Goal: Transaction & Acquisition: Purchase product/service

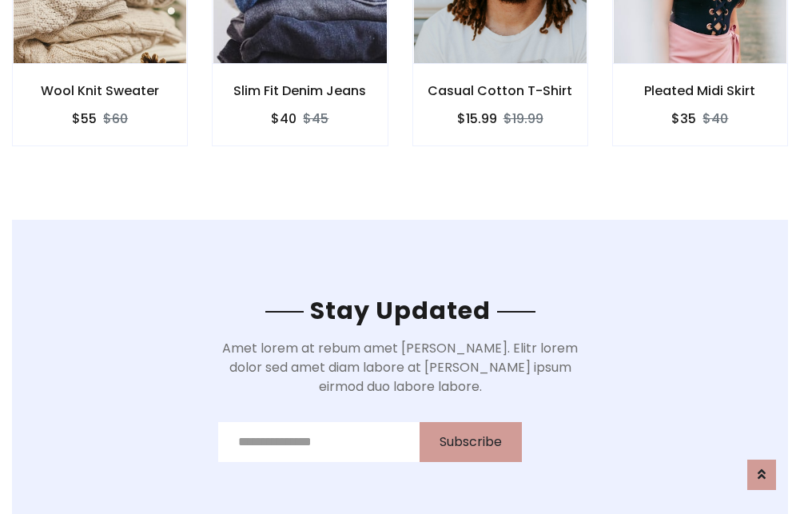
scroll to position [2408, 0]
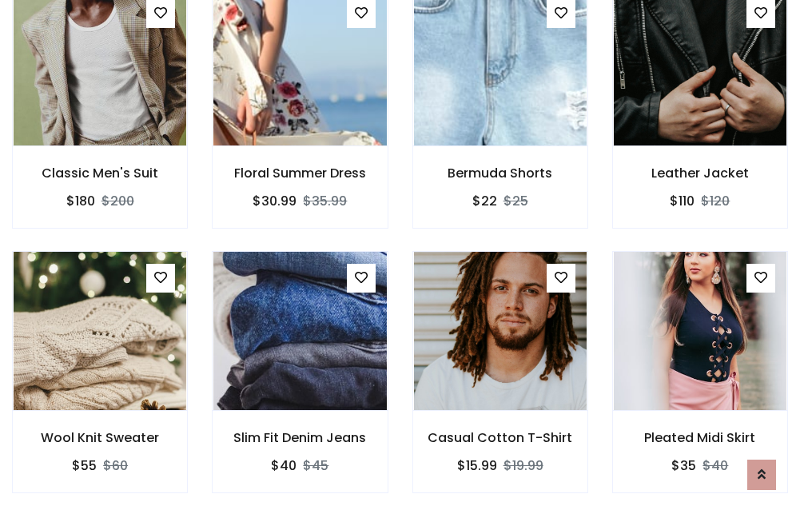
click at [401, 257] on div "Casual Cotton T-Shirt $15.99 $19.99" at bounding box center [501, 383] width 200 height 265
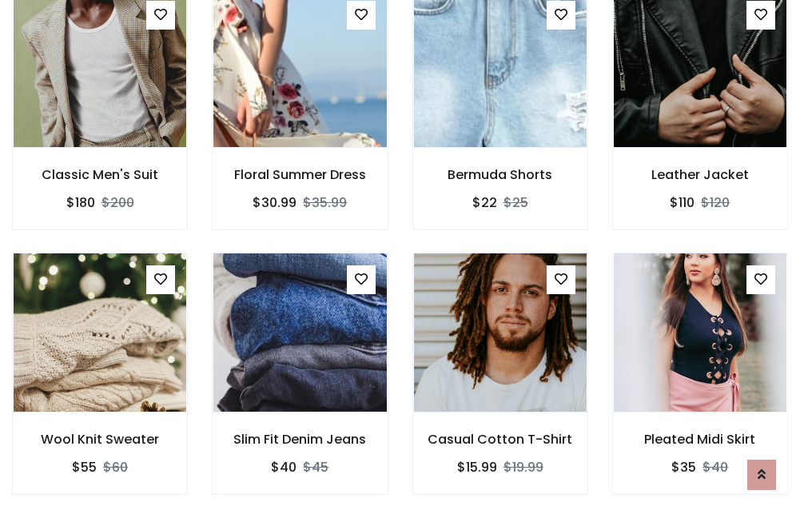
click at [401, 257] on div "Casual Cotton T-Shirt $15.99 $19.99" at bounding box center [501, 385] width 200 height 265
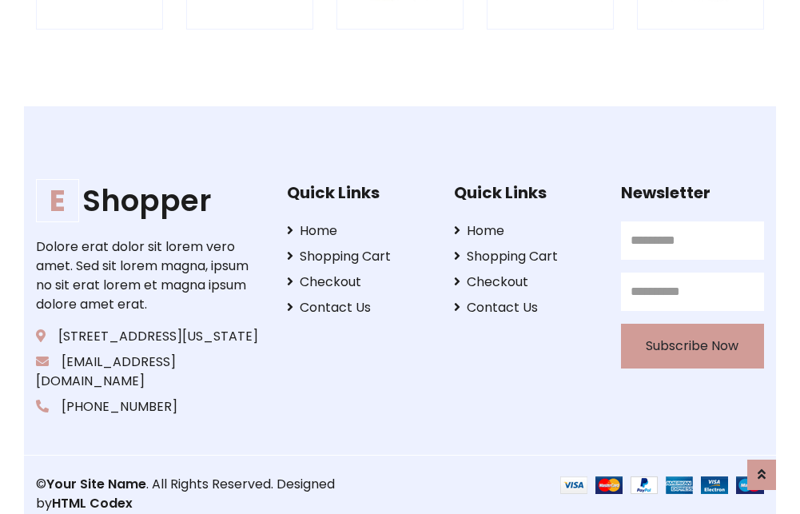
scroll to position [3044, 0]
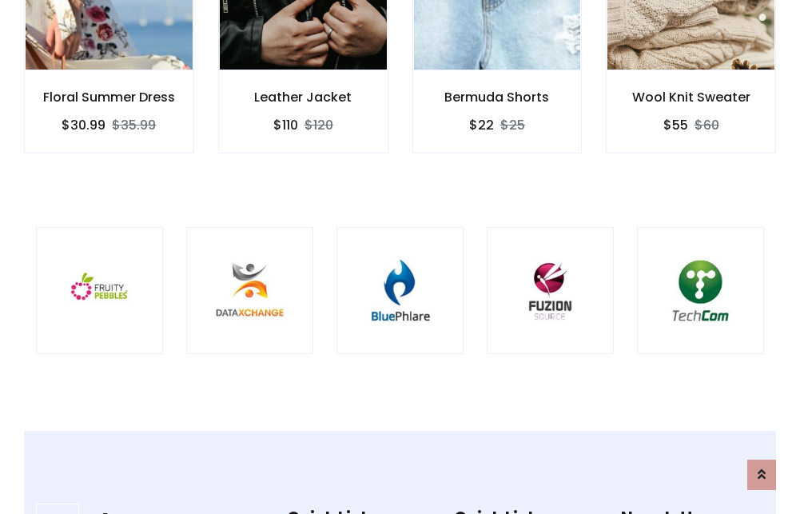
click at [400, 257] on img at bounding box center [400, 290] width 87 height 87
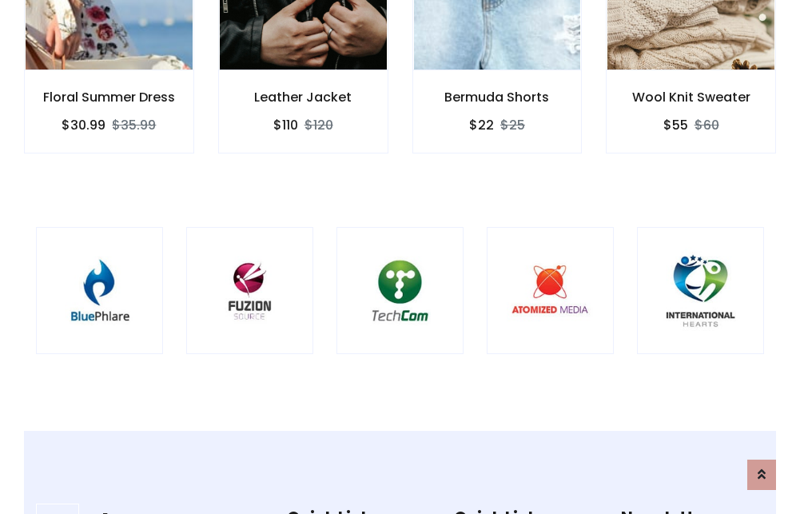
click at [400, 257] on img at bounding box center [400, 290] width 87 height 87
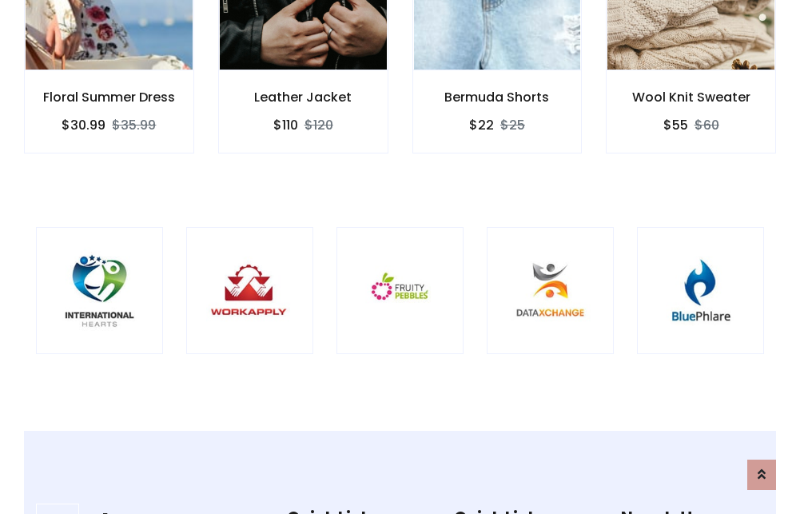
scroll to position [0, 0]
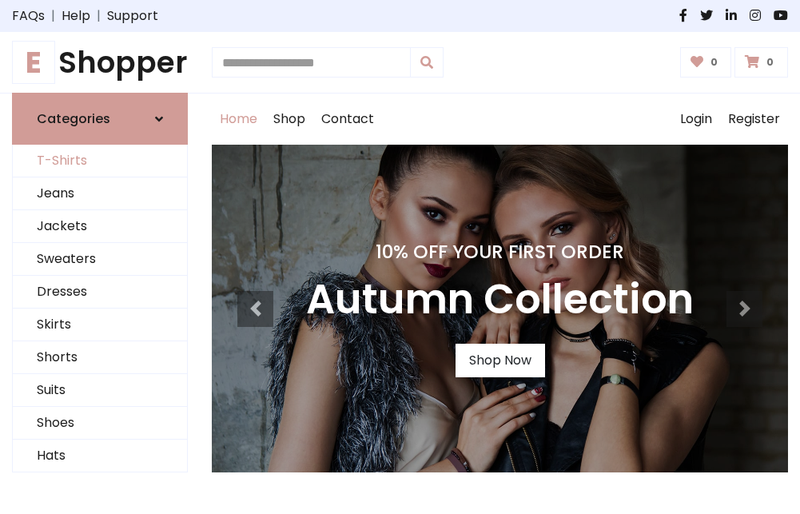
click at [100, 162] on link "T-Shirts" at bounding box center [100, 161] width 174 height 33
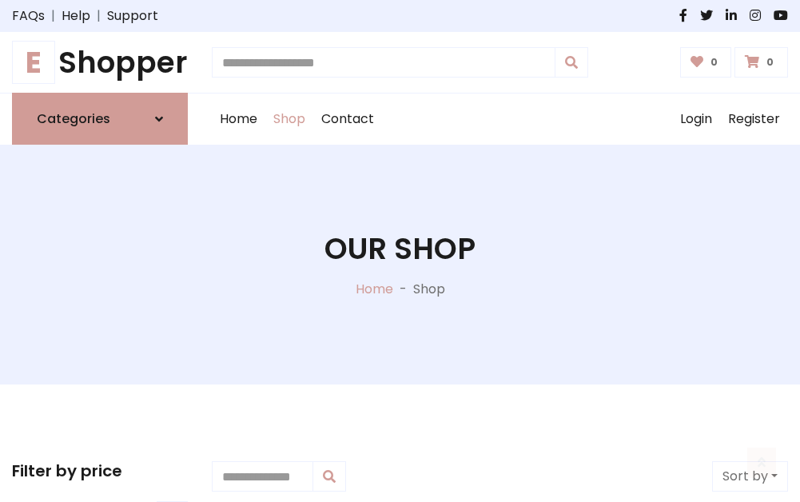
scroll to position [641, 0]
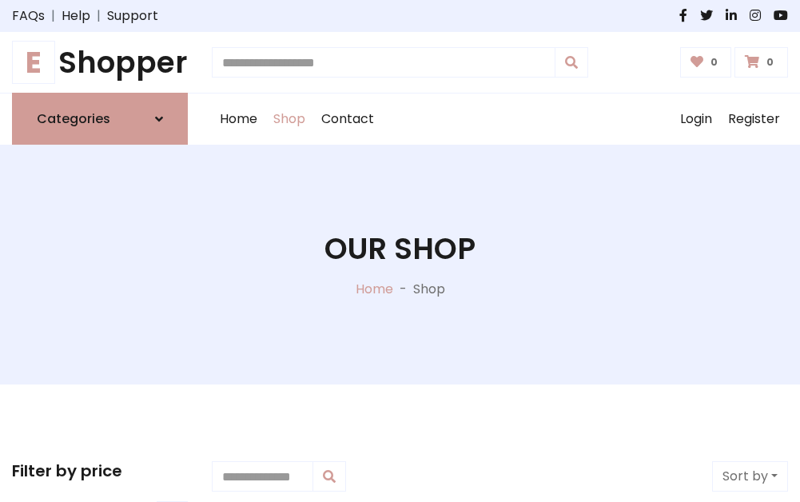
click at [100, 62] on h1 "E Shopper" at bounding box center [100, 62] width 176 height 35
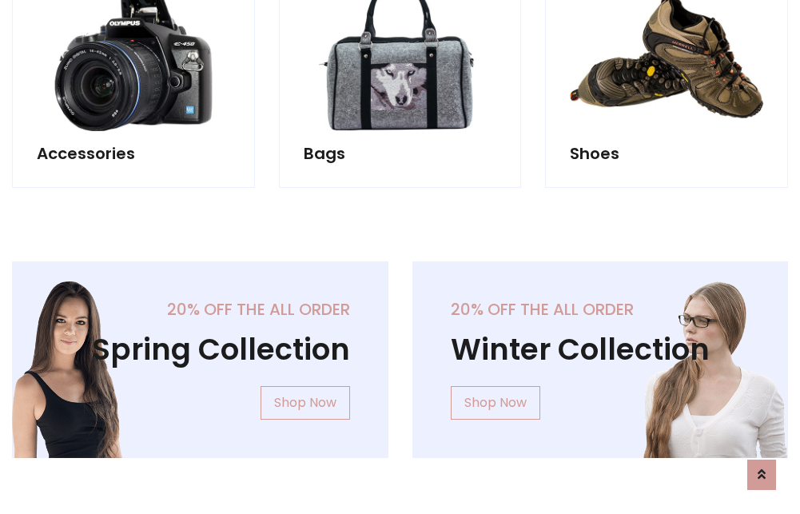
scroll to position [1554, 0]
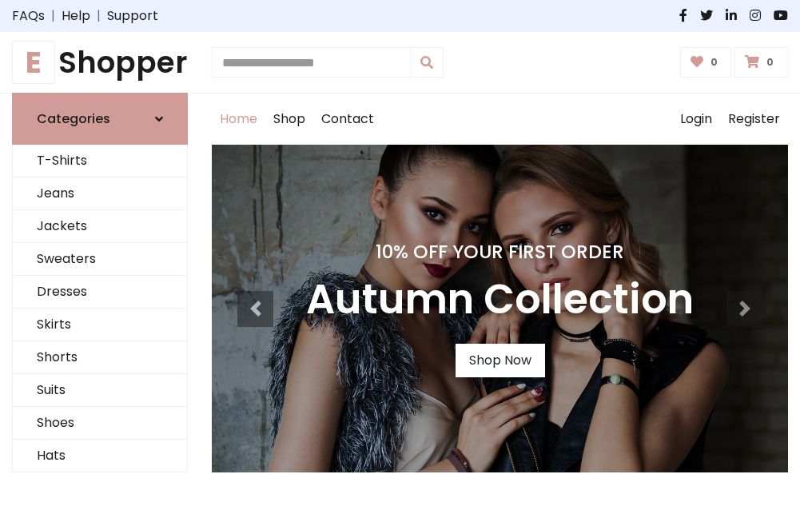
scroll to position [525, 0]
